Goal: Navigation & Orientation: Find specific page/section

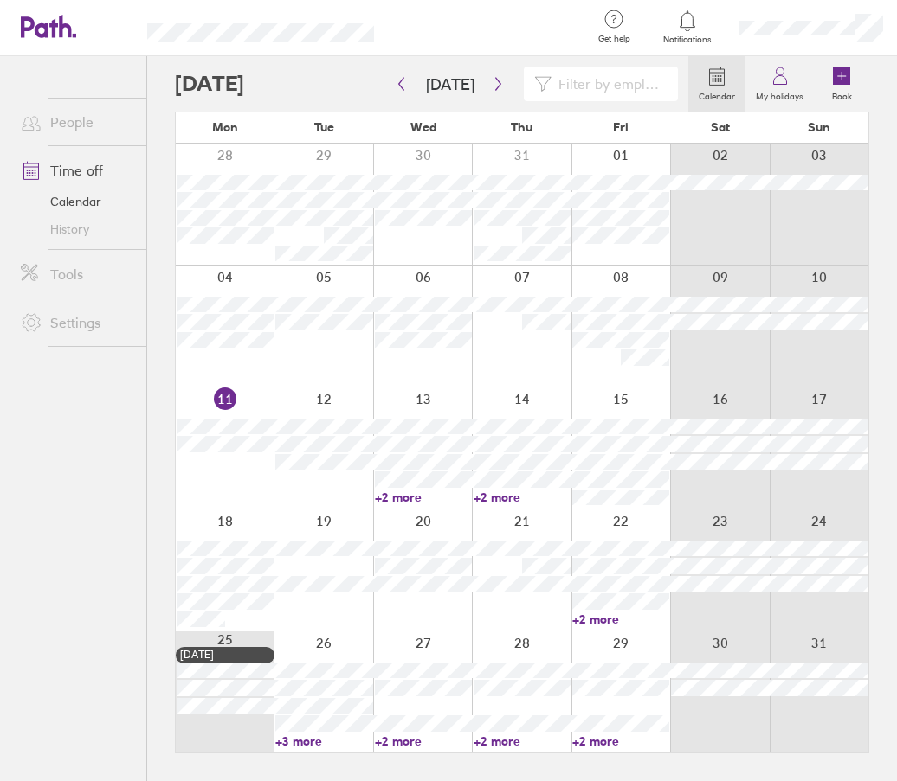
click at [506, 498] on link "+2 more" at bounding box center [521, 498] width 97 height 16
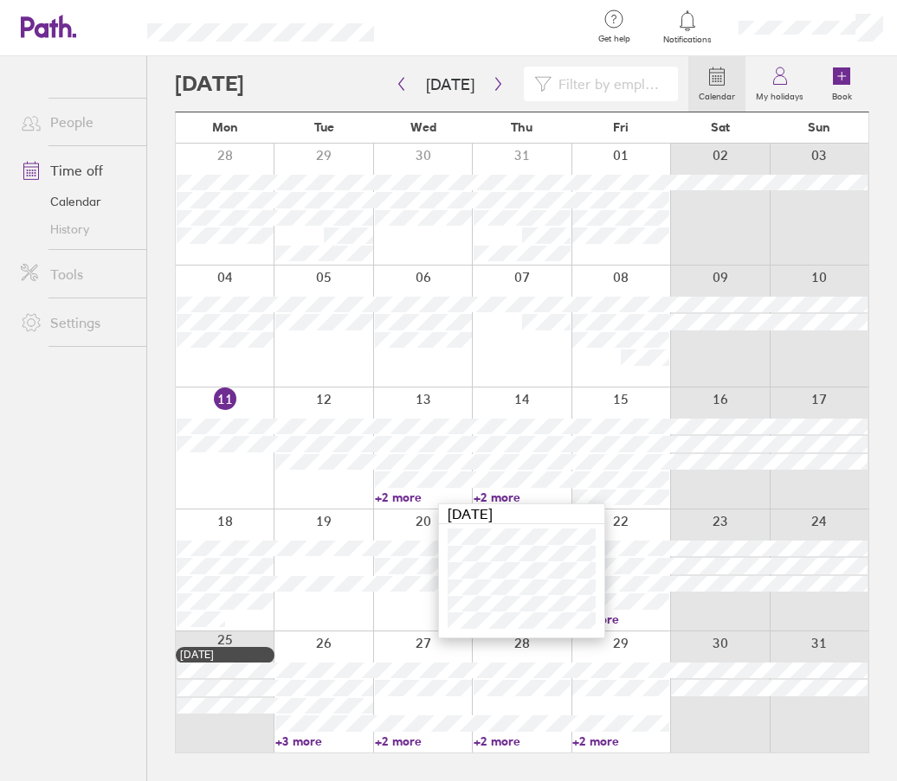
click at [68, 471] on ul "People Time off Calendar History Tools Settings" at bounding box center [73, 390] width 146 height 668
